Goal: Information Seeking & Learning: Find specific fact

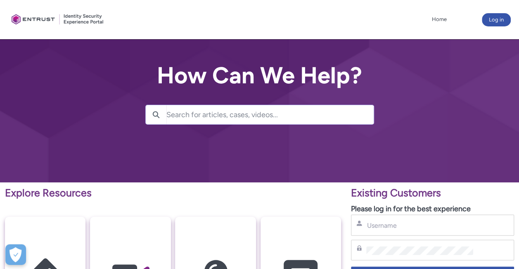
click at [267, 116] on input "Search for articles, cases, videos..." at bounding box center [269, 114] width 207 height 19
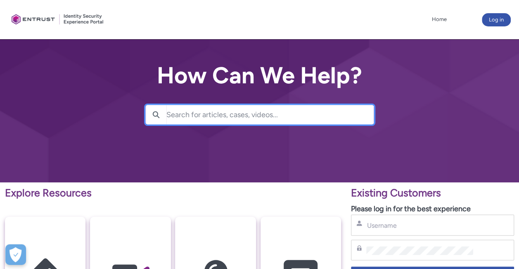
paste input "00353554"
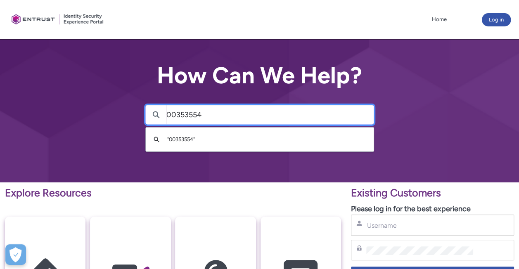
type input "00353554"
